Goal: Task Accomplishment & Management: Use online tool/utility

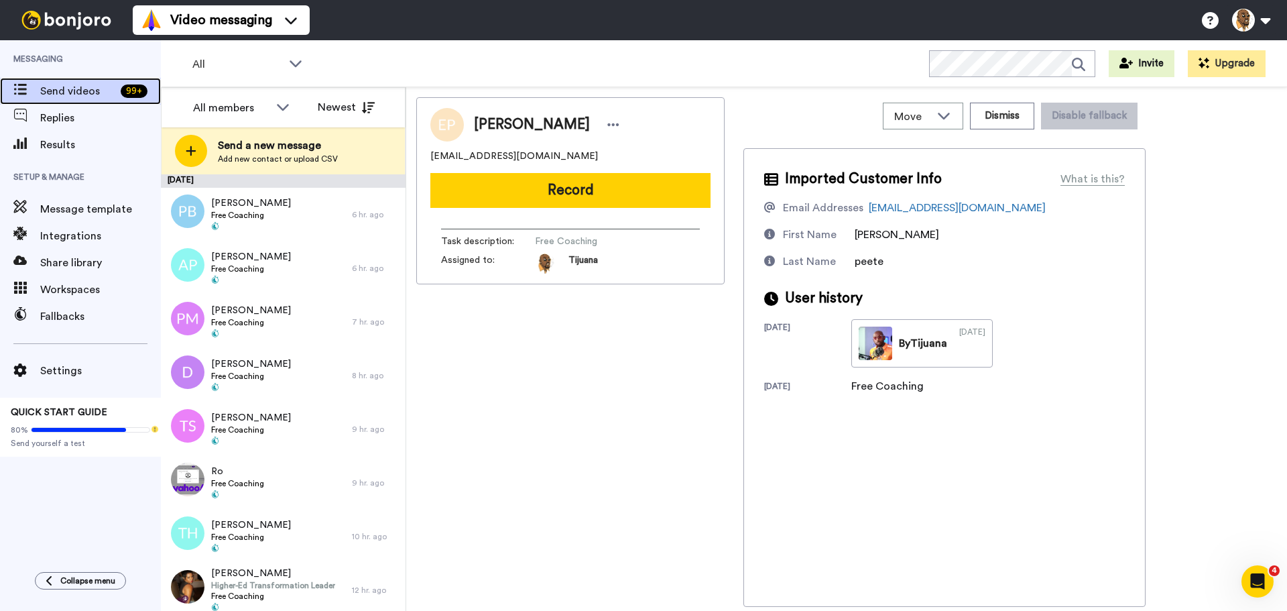
click at [79, 84] on span "Send videos" at bounding box center [77, 91] width 75 height 16
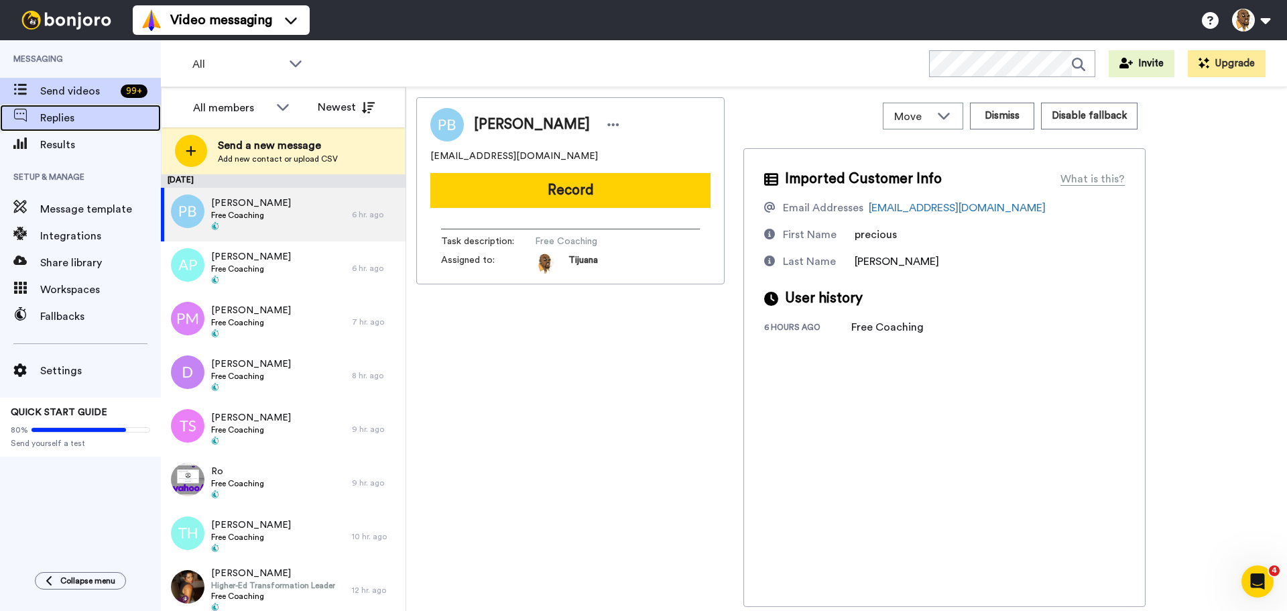
click at [70, 117] on span "Replies" at bounding box center [100, 118] width 121 height 16
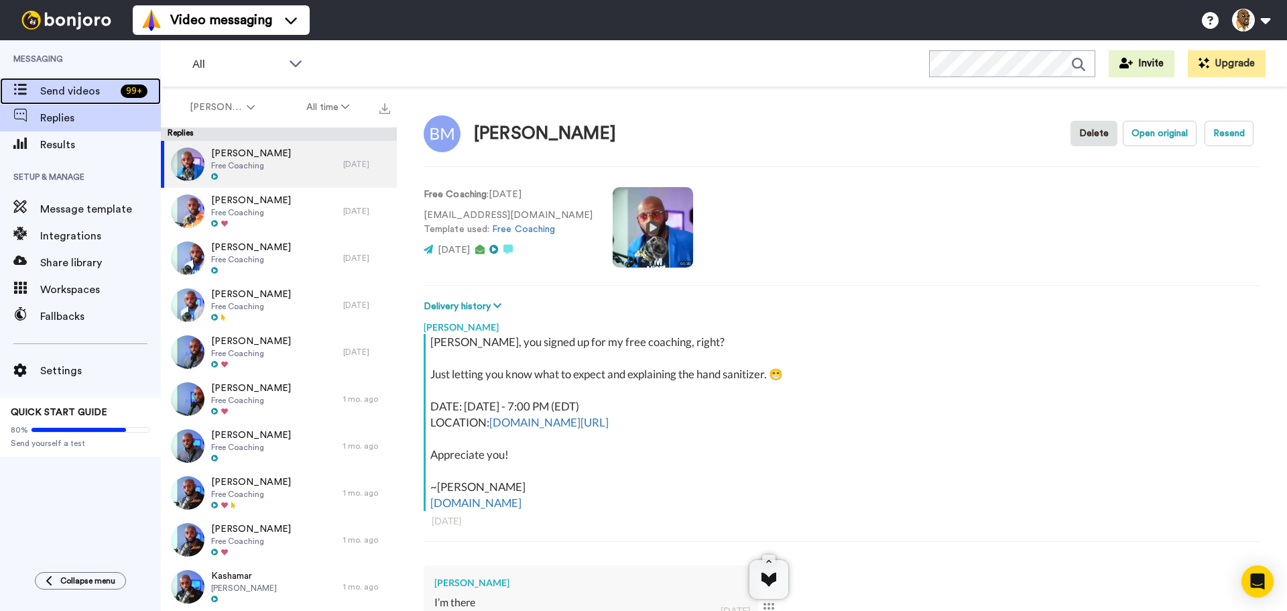
click at [73, 83] on span "Send videos" at bounding box center [77, 91] width 75 height 16
